Goal: Task Accomplishment & Management: Use online tool/utility

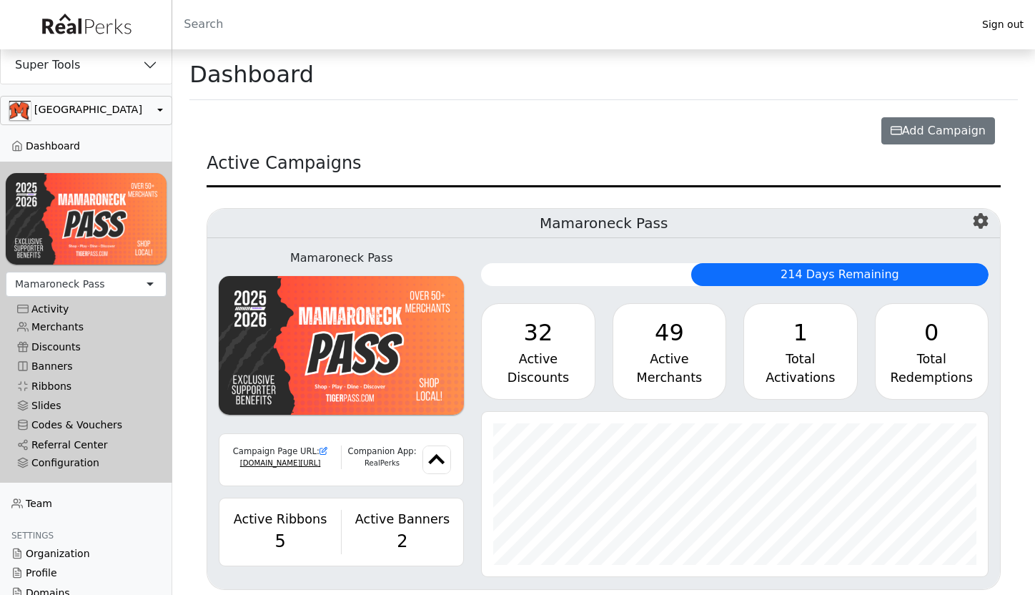
scroll to position [164, 506]
click at [124, 62] on button "Super Tools" at bounding box center [86, 64] width 171 height 37
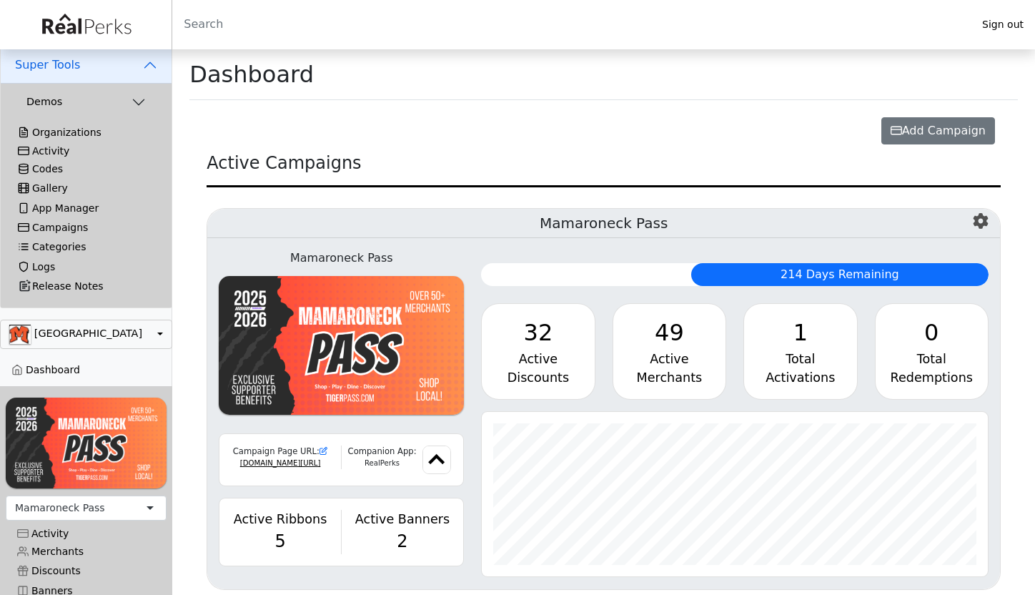
click at [65, 149] on div "Activity" at bounding box center [86, 151] width 137 height 12
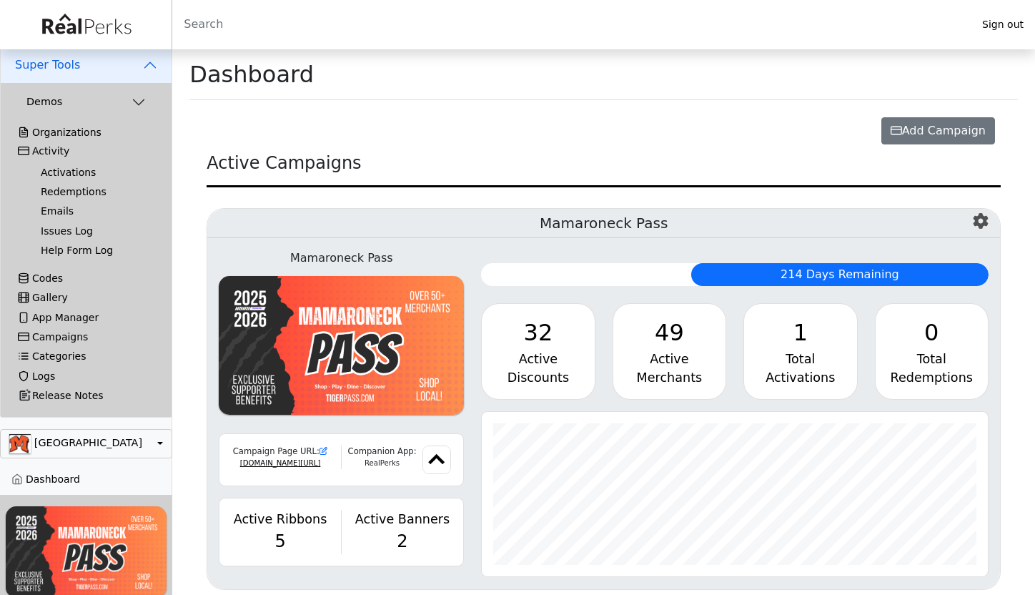
click at [66, 170] on link "Activations" at bounding box center [91, 172] width 125 height 19
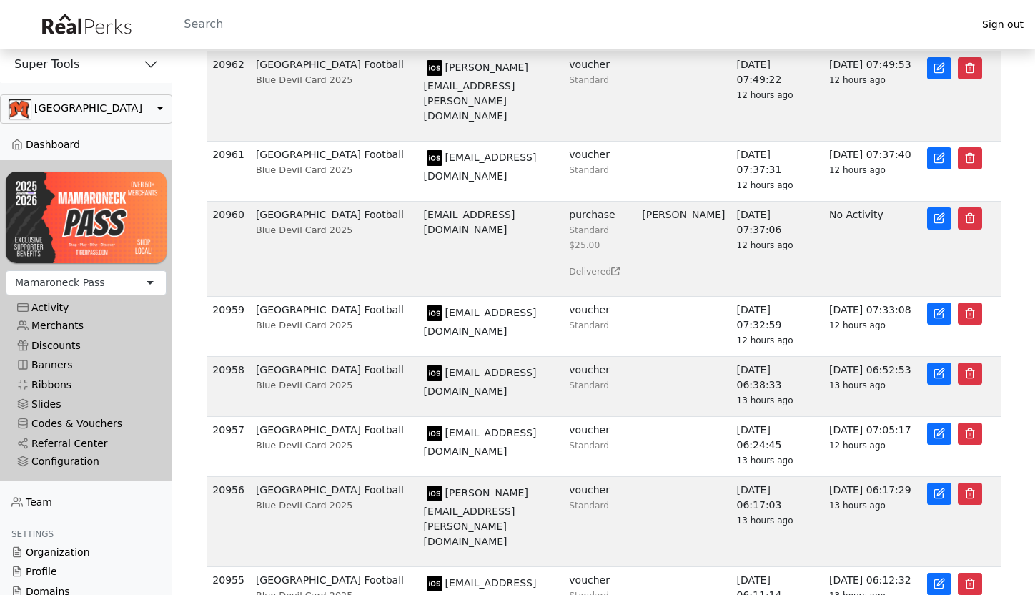
scroll to position [283, 0]
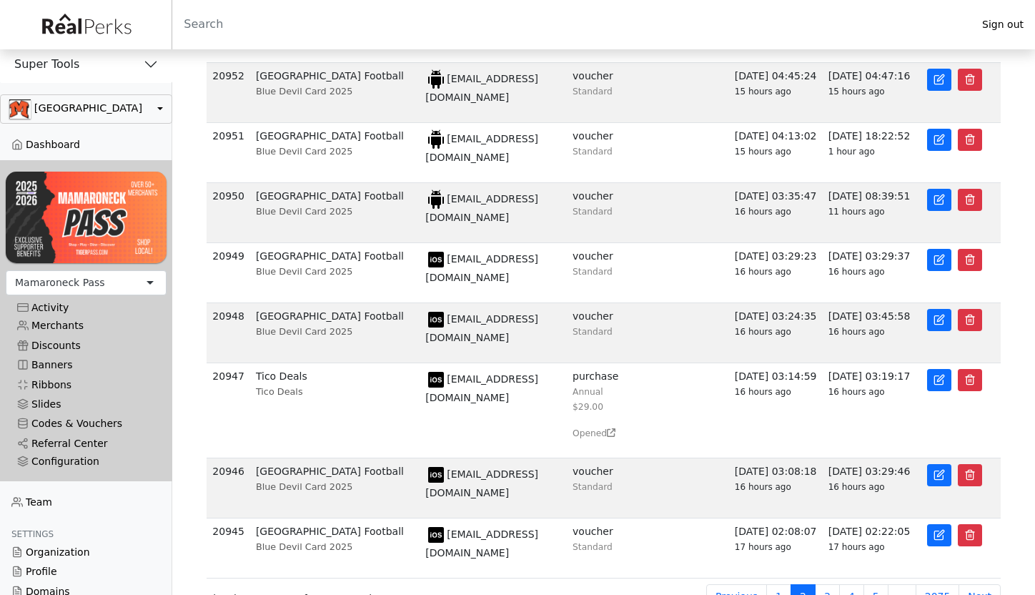
scroll to position [237, 0]
click at [836, 585] on link "3" at bounding box center [827, 597] width 25 height 25
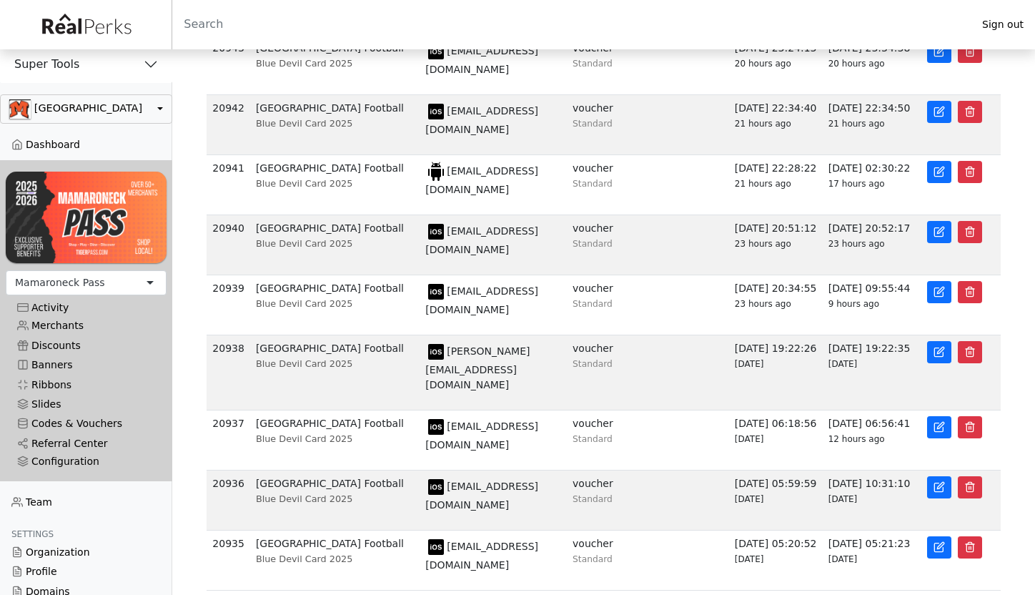
scroll to position [204, 0]
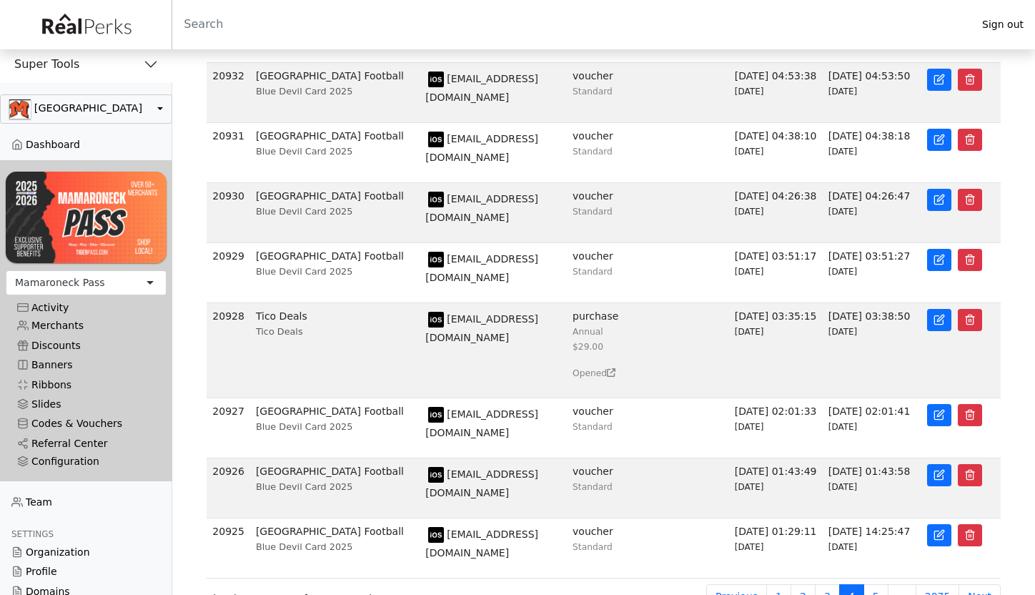
scroll to position [237, 0]
click at [882, 585] on link "5" at bounding box center [876, 597] width 25 height 25
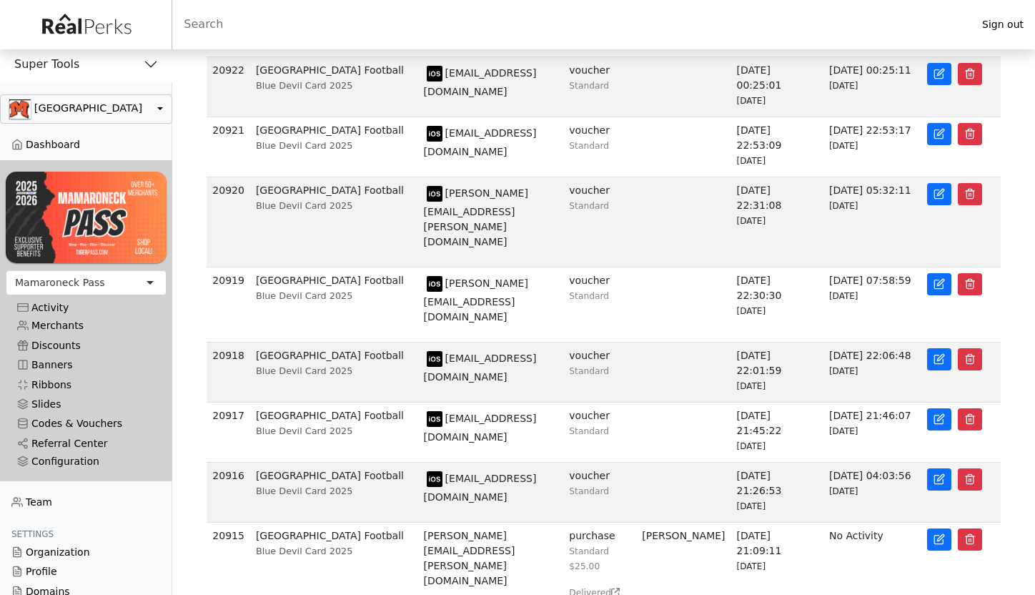
scroll to position [242, 0]
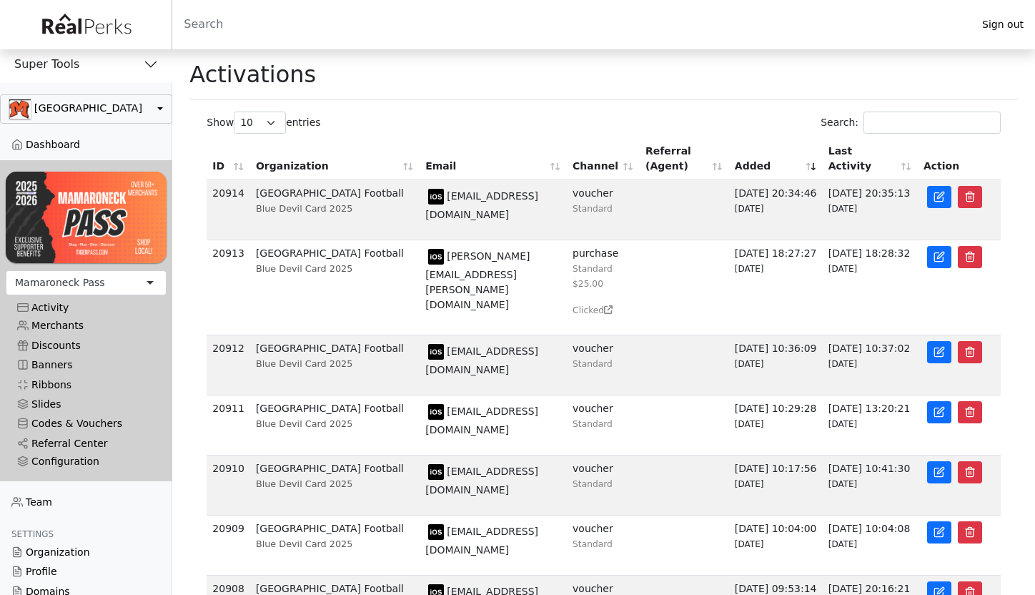
scroll to position [0, 0]
click at [108, 29] on img at bounding box center [85, 25] width 103 height 32
click at [61, 24] on img at bounding box center [85, 25] width 103 height 32
